Goal: Information Seeking & Learning: Understand process/instructions

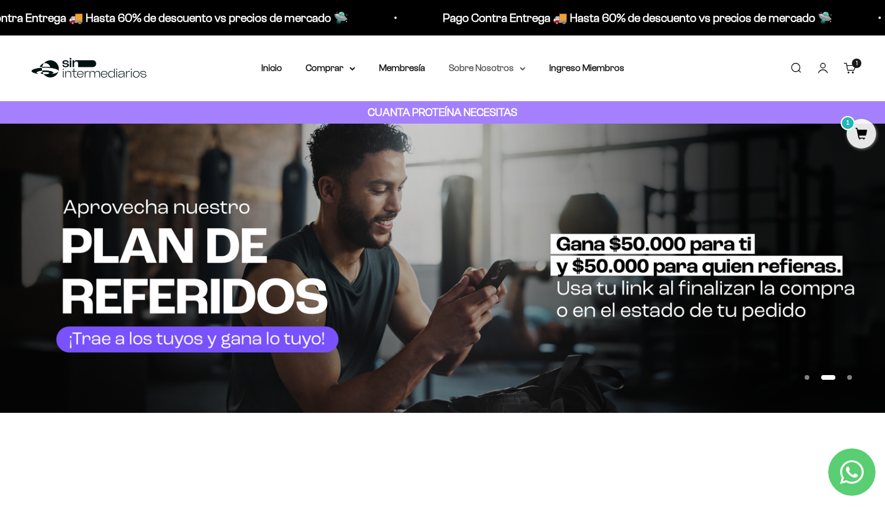
click at [499, 70] on summary "Sobre Nosotros" at bounding box center [487, 67] width 77 height 15
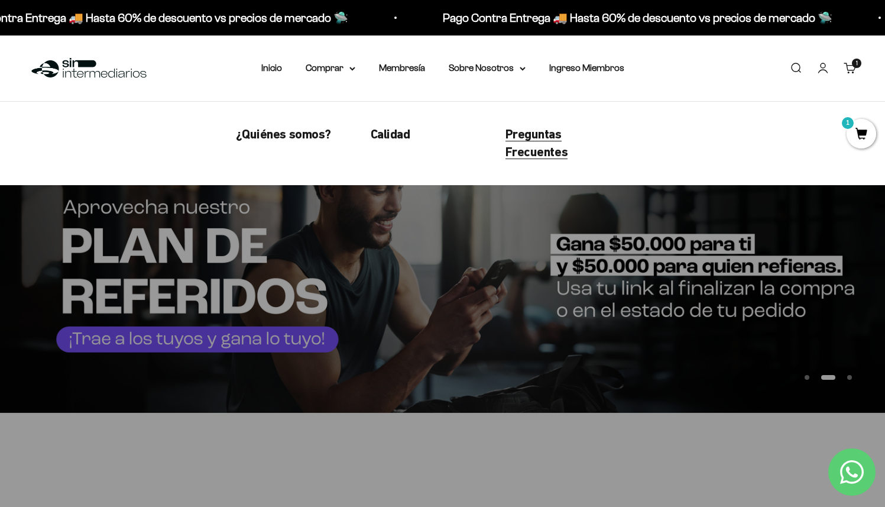
click at [534, 140] on span "Preguntas Frecuentes" at bounding box center [536, 143] width 63 height 33
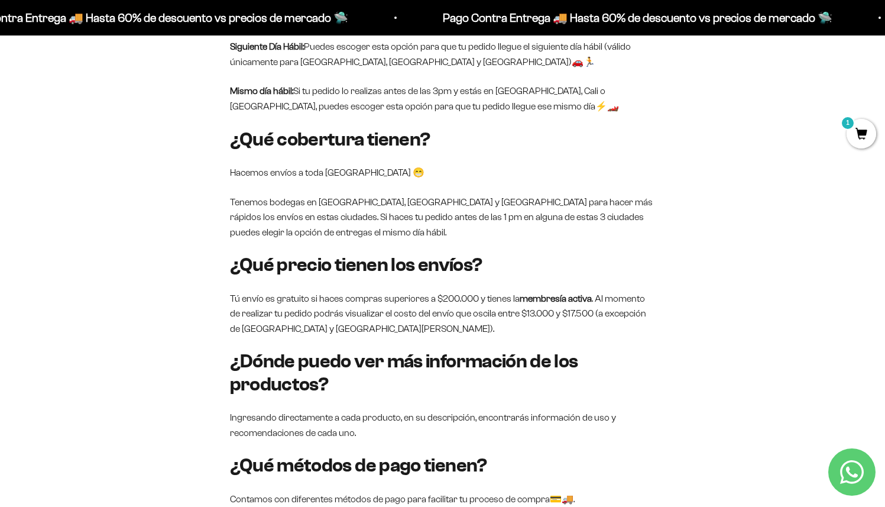
scroll to position [1023, 0]
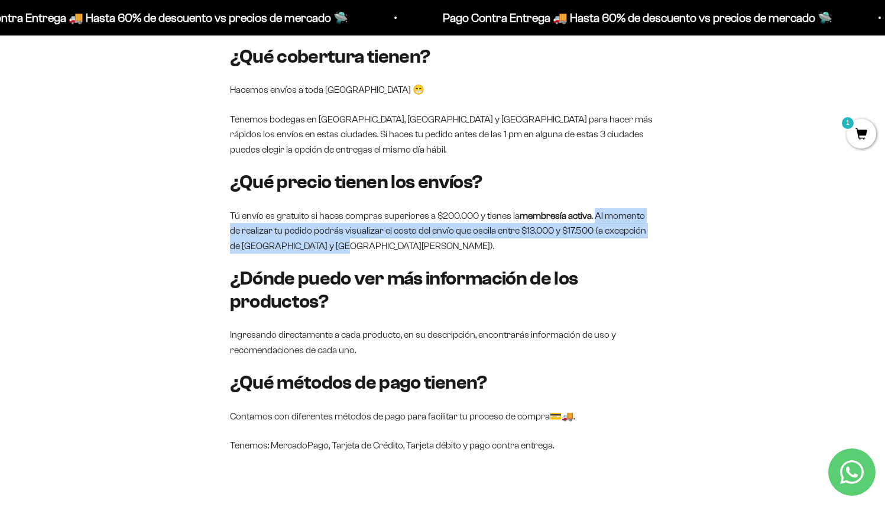
drag, startPoint x: 604, startPoint y: 231, endPoint x: 596, endPoint y: 260, distance: 29.8
click at [596, 254] on p "Tú envío es gratuito si haces compras superiores a $200.000 y tienes la membres…" at bounding box center [443, 231] width 426 height 46
copy p "Al momento de realizar tu pedido podrás visualizar el costo del envío que oscil…"
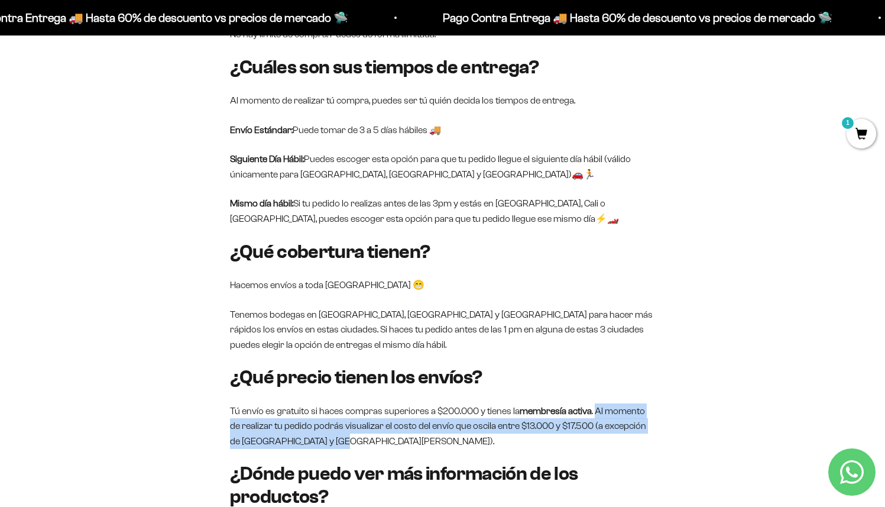
scroll to position [812, 0]
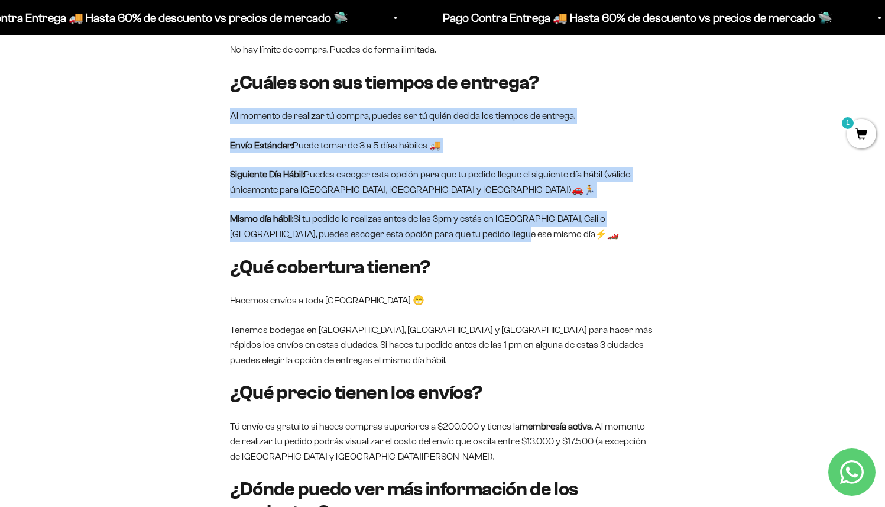
drag, startPoint x: 238, startPoint y: 129, endPoint x: 508, endPoint y: 250, distance: 295.9
click at [508, 250] on div "¿Cómo sé que son productos de alta calidad? INVIMA: Nuestros porductos cuentan …" at bounding box center [443, 38] width 426 height 1249
copy div "Al momento de realizar tú compra, puedes ser tú quién decida los tiempos de ent…"
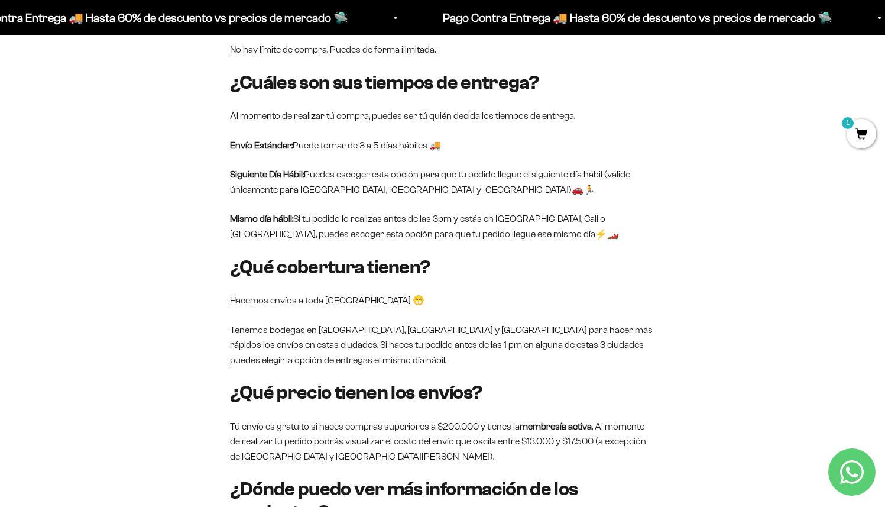
click at [237, 94] on h3 "¿Cuáles son sus tiempos de entrega?" at bounding box center [443, 83] width 426 height 22
